Goal: Find specific page/section: Find specific page/section

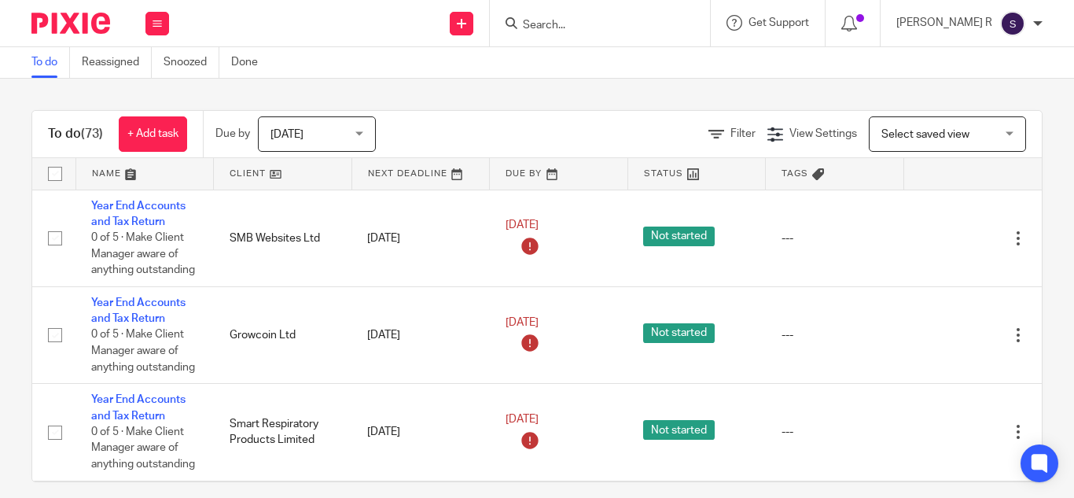
click at [663, 19] on input "Search" at bounding box center [592, 26] width 142 height 14
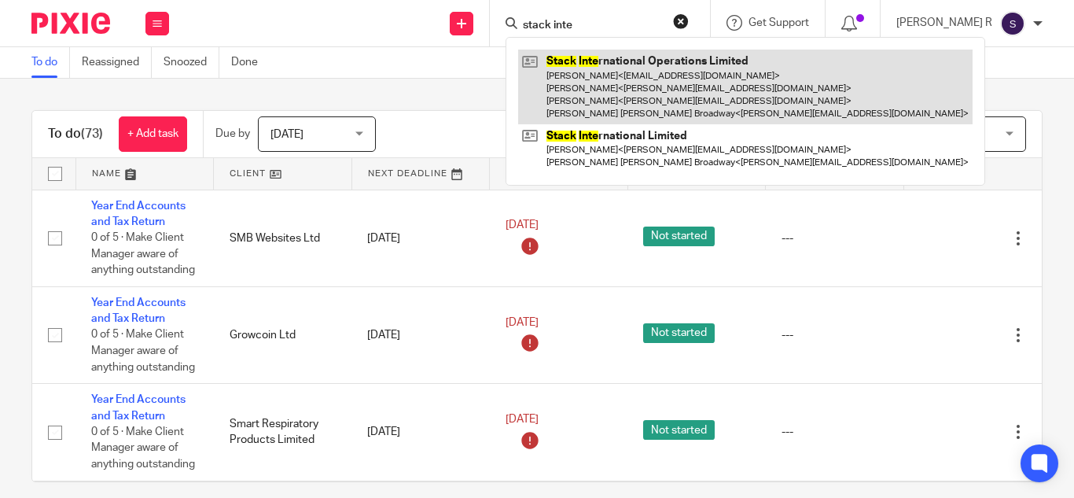
type input "stack inte"
click at [748, 74] on link at bounding box center [745, 87] width 454 height 75
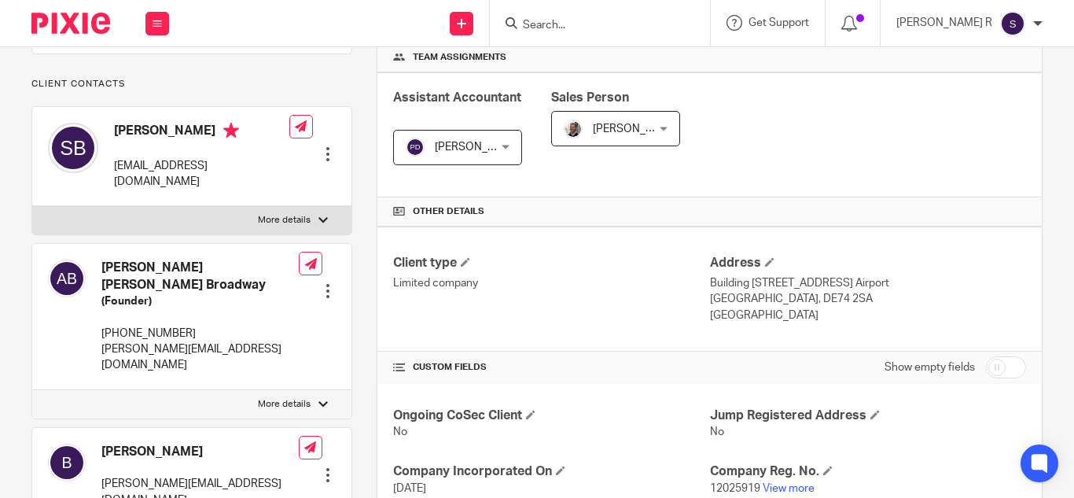
scroll to position [472, 0]
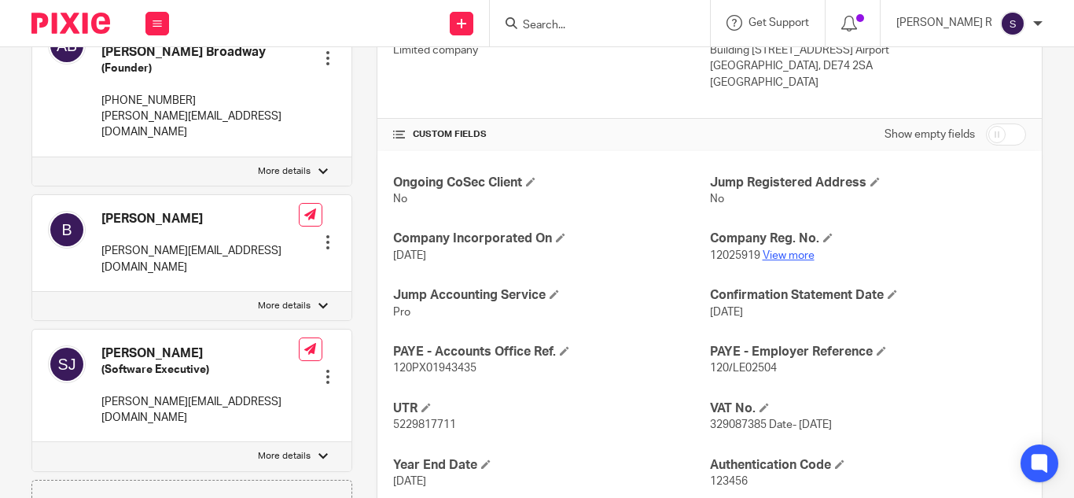
click at [763, 261] on link "View more" at bounding box center [789, 255] width 52 height 11
